Goal: Information Seeking & Learning: Learn about a topic

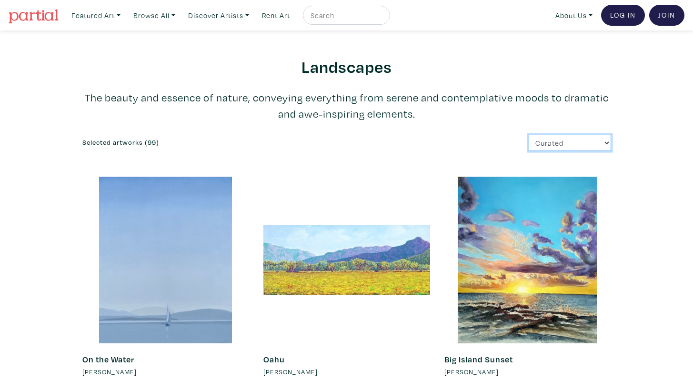
click at [580, 135] on select "Curated Newest Random Price: Low to High Price: High to Low" at bounding box center [570, 143] width 82 height 17
select select "price"
click at [529, 135] on select "Curated Newest Random Price: Low to High Price: High to Low" at bounding box center [570, 143] width 82 height 17
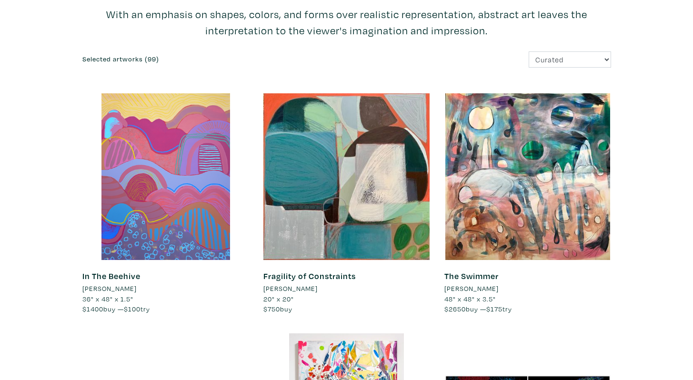
scroll to position [205, 0]
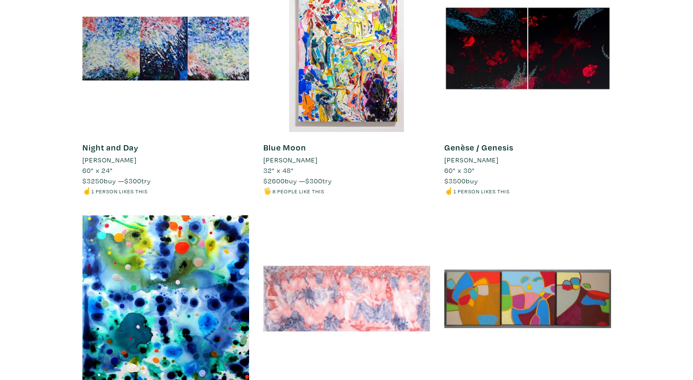
scroll to position [0, 0]
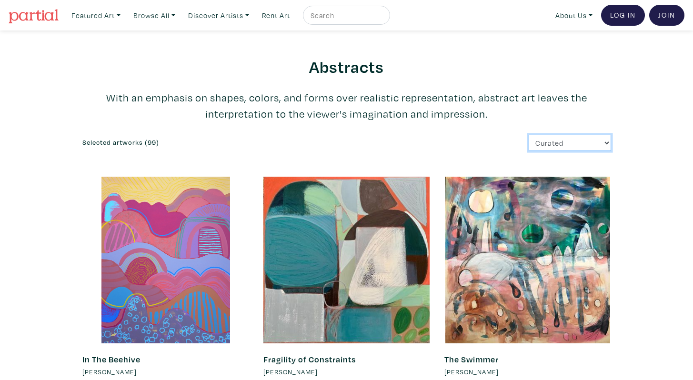
click at [592, 143] on select "Curated Newest Random Price: Low to High Price: High to Low" at bounding box center [570, 143] width 82 height 17
select select "price"
click at [529, 135] on select "Curated Newest Random Price: Low to High Price: High to Low" at bounding box center [570, 143] width 82 height 17
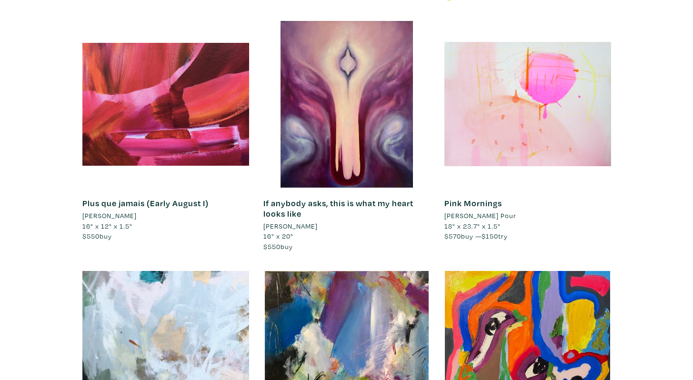
scroll to position [2814, 0]
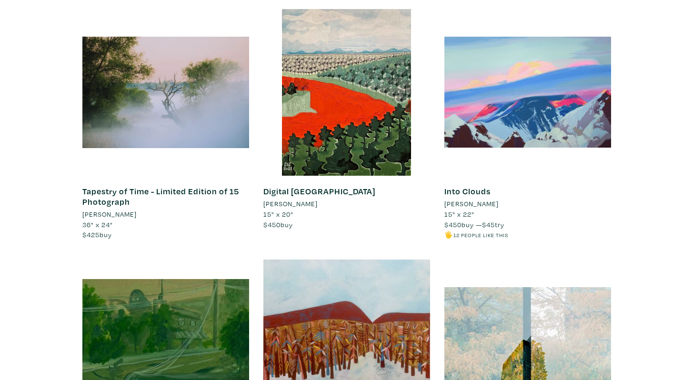
scroll to position [1823, 0]
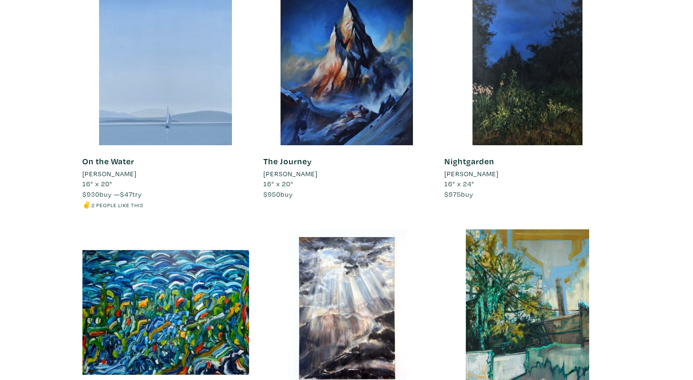
scroll to position [4243, 0]
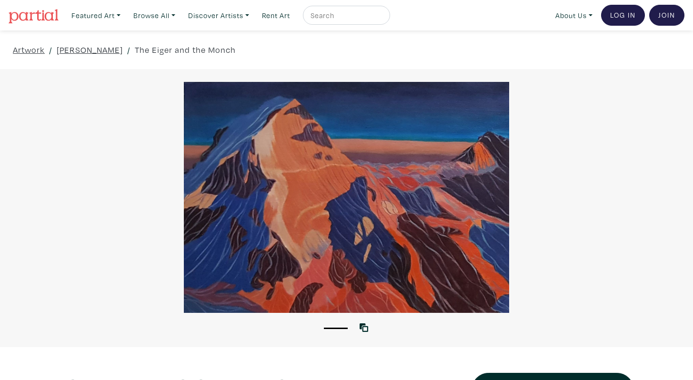
scroll to position [213, 0]
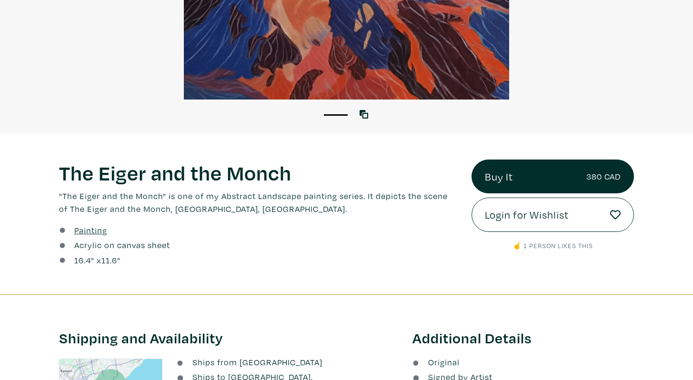
click at [75, 259] on span "16.4" at bounding box center [82, 260] width 17 height 11
drag, startPoint x: 75, startPoint y: 259, endPoint x: 108, endPoint y: 259, distance: 33.3
click at [108, 259] on div "16.4 " x 11.6 "" at bounding box center [97, 260] width 46 height 13
